Goal: Task Accomplishment & Management: Complete application form

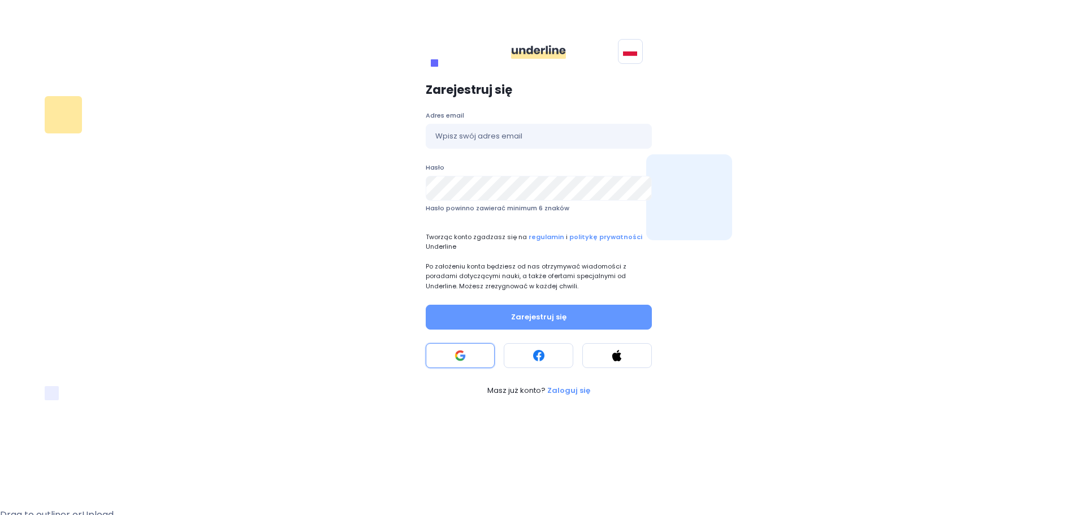
click at [457, 353] on rect at bounding box center [459, 355] width 11 height 11
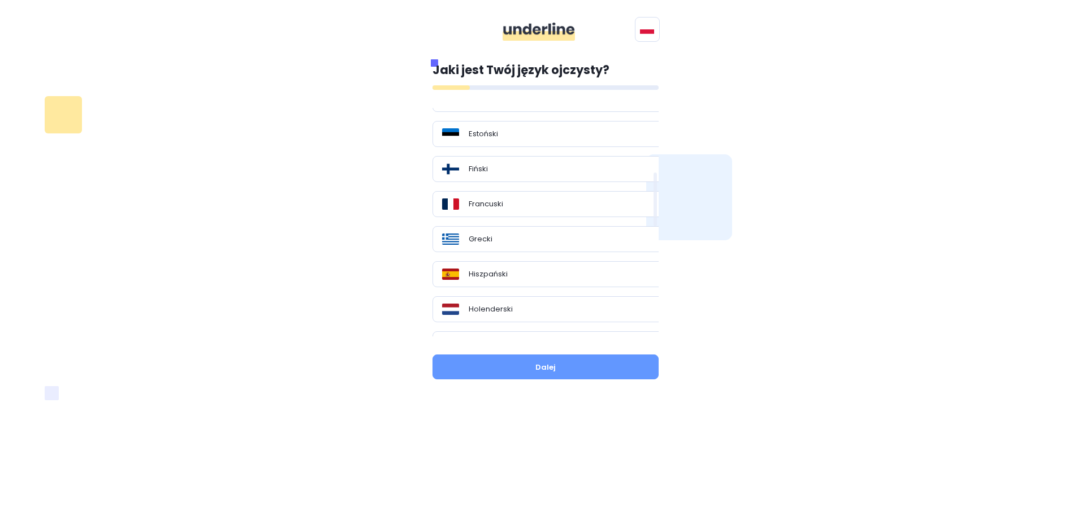
scroll to position [283, 0]
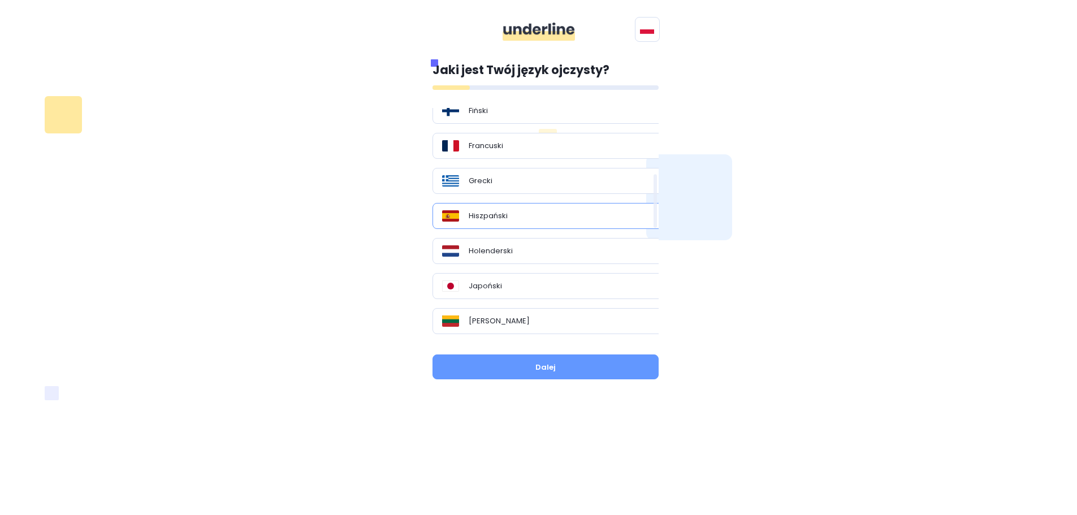
click at [526, 218] on div "Hiszpański" at bounding box center [549, 215] width 215 height 11
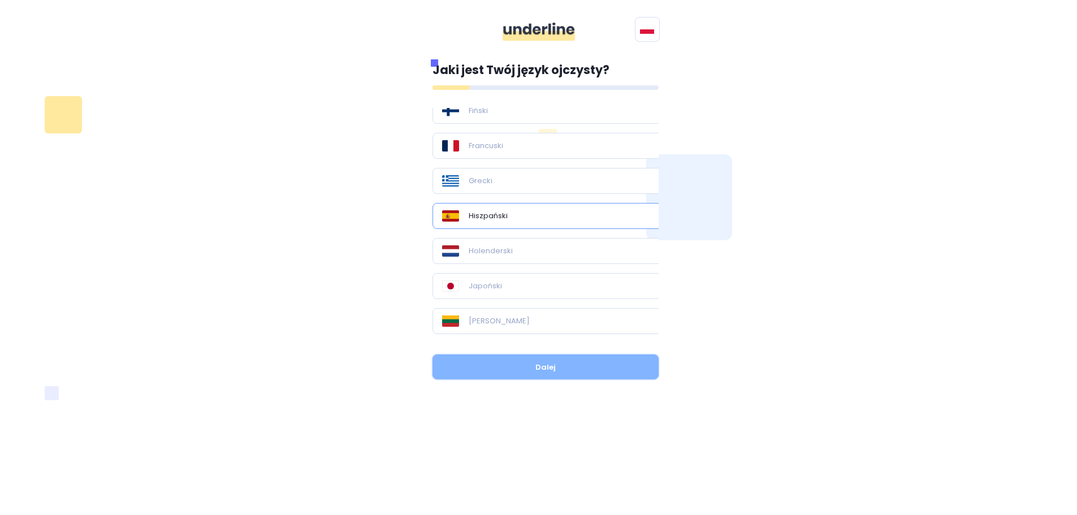
click at [557, 369] on button "Dalej" at bounding box center [545, 366] width 226 height 25
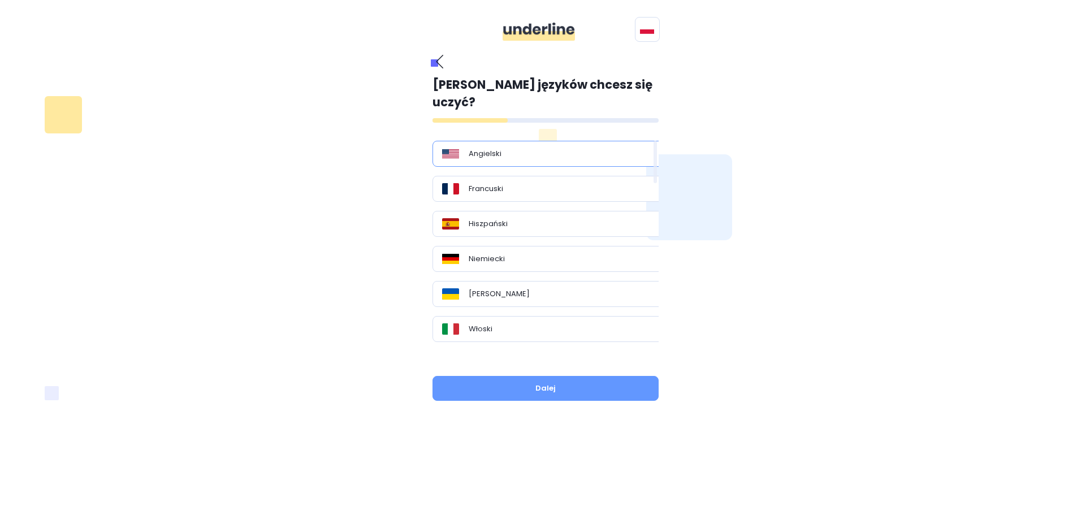
click at [527, 148] on div "Angielski" at bounding box center [549, 153] width 215 height 11
click at [548, 376] on button "Dalej" at bounding box center [545, 388] width 226 height 25
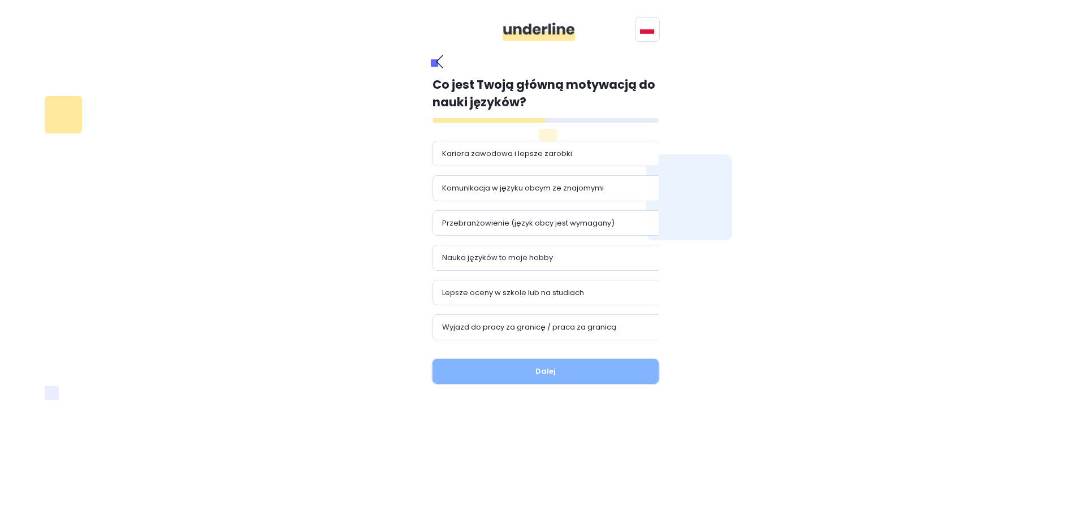
click at [571, 376] on button "Dalej" at bounding box center [545, 371] width 226 height 25
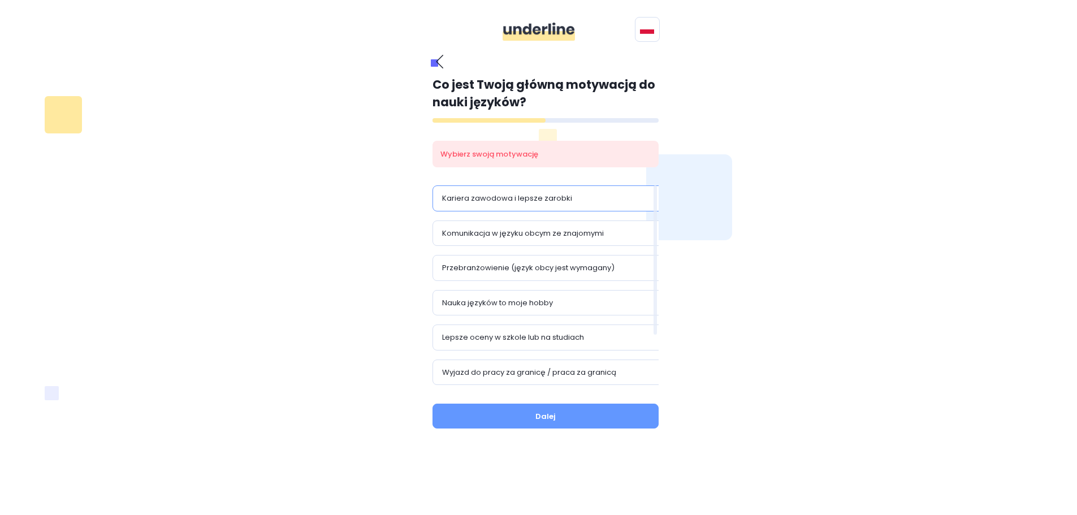
click at [555, 202] on p "Kariera zawodowa i lepsze zarobki" at bounding box center [507, 198] width 130 height 11
click at [568, 416] on button "Dalej" at bounding box center [545, 416] width 226 height 25
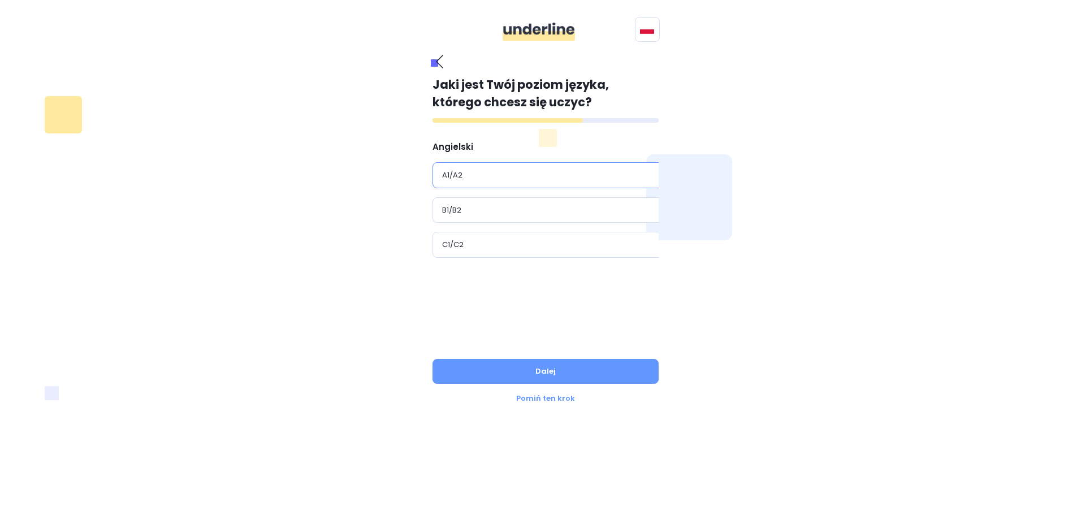
click at [507, 172] on div "A1/A2" at bounding box center [549, 175] width 215 height 11
click at [566, 370] on button "Dalej" at bounding box center [545, 371] width 226 height 25
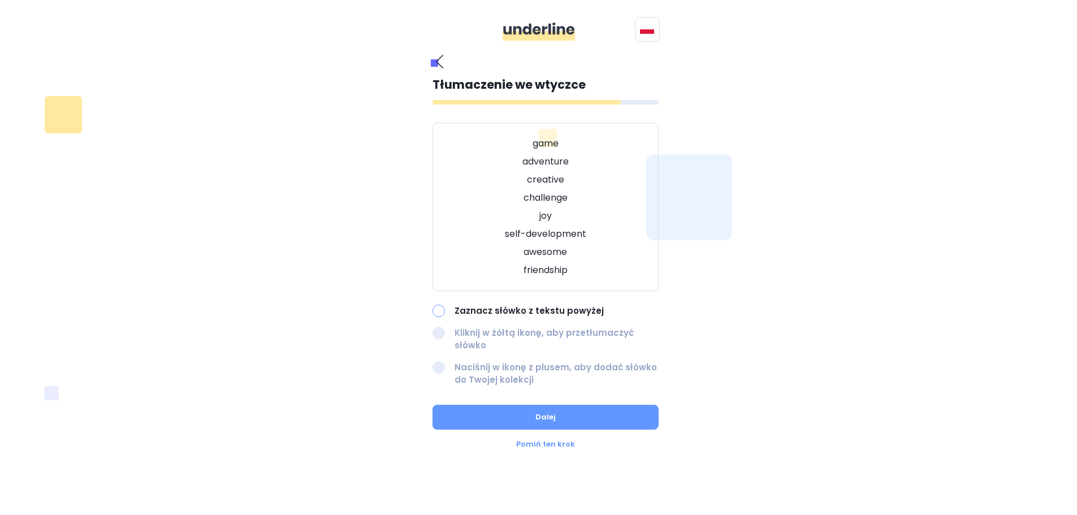
click at [441, 310] on div at bounding box center [438, 311] width 12 height 12
click at [553, 405] on button "Dalej" at bounding box center [545, 417] width 226 height 25
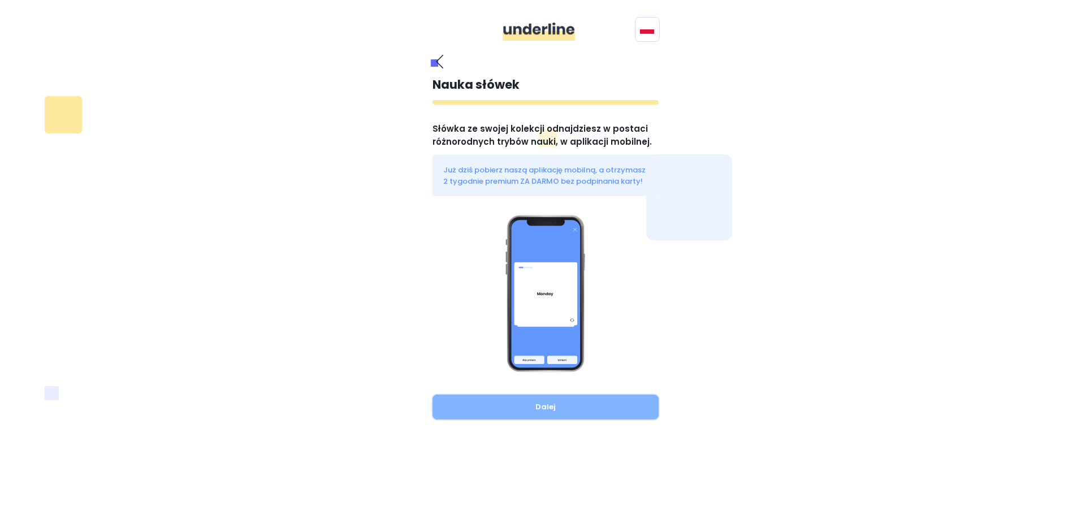
click at [561, 411] on button "Dalej" at bounding box center [545, 407] width 226 height 25
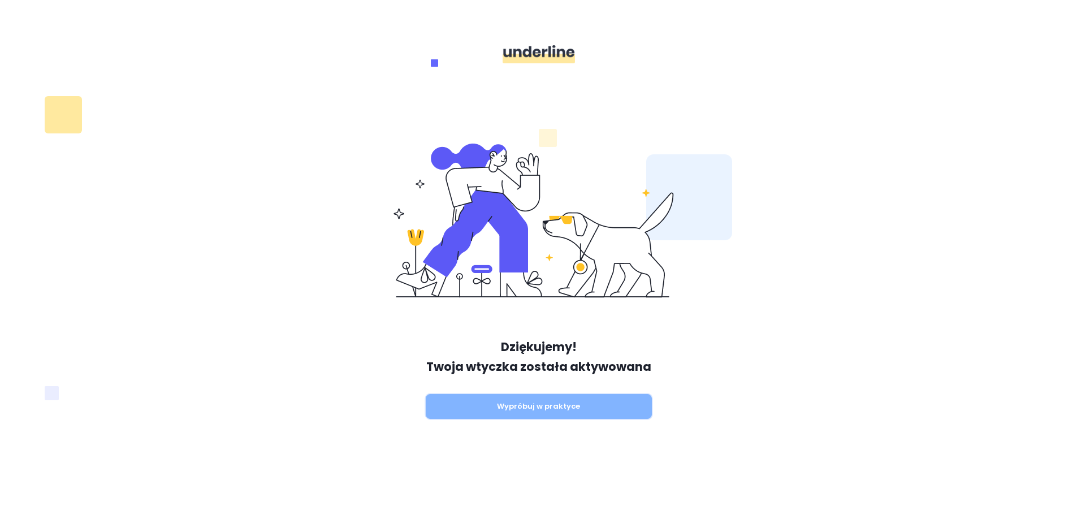
click at [589, 407] on button "Wypróbuj w praktyce" at bounding box center [539, 406] width 226 height 25
